Goal: Entertainment & Leisure: Consume media (video, audio)

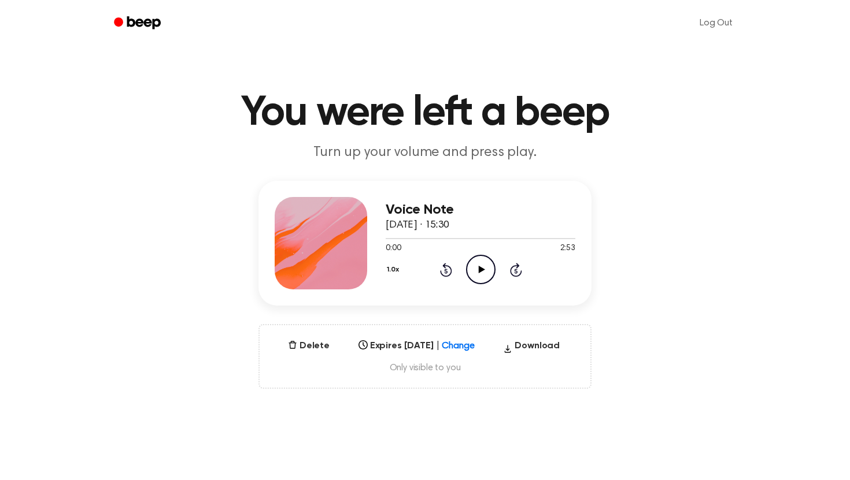
click at [474, 264] on icon "Play Audio" at bounding box center [480, 269] width 29 height 29
click at [477, 239] on div at bounding box center [480, 238] width 190 height 1
click at [502, 240] on div at bounding box center [480, 237] width 190 height 9
click at [479, 272] on icon at bounding box center [481, 270] width 6 height 8
